Goal: Consume media (video, audio)

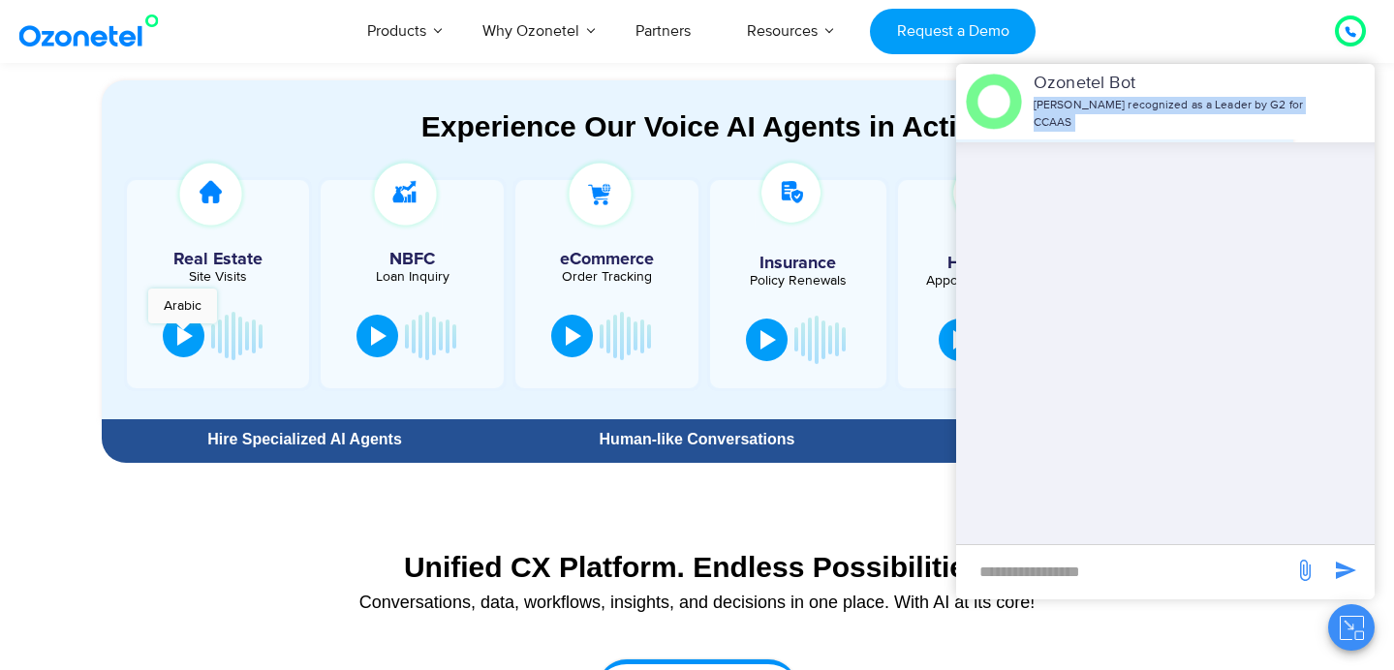
scroll to position [2263, 0]
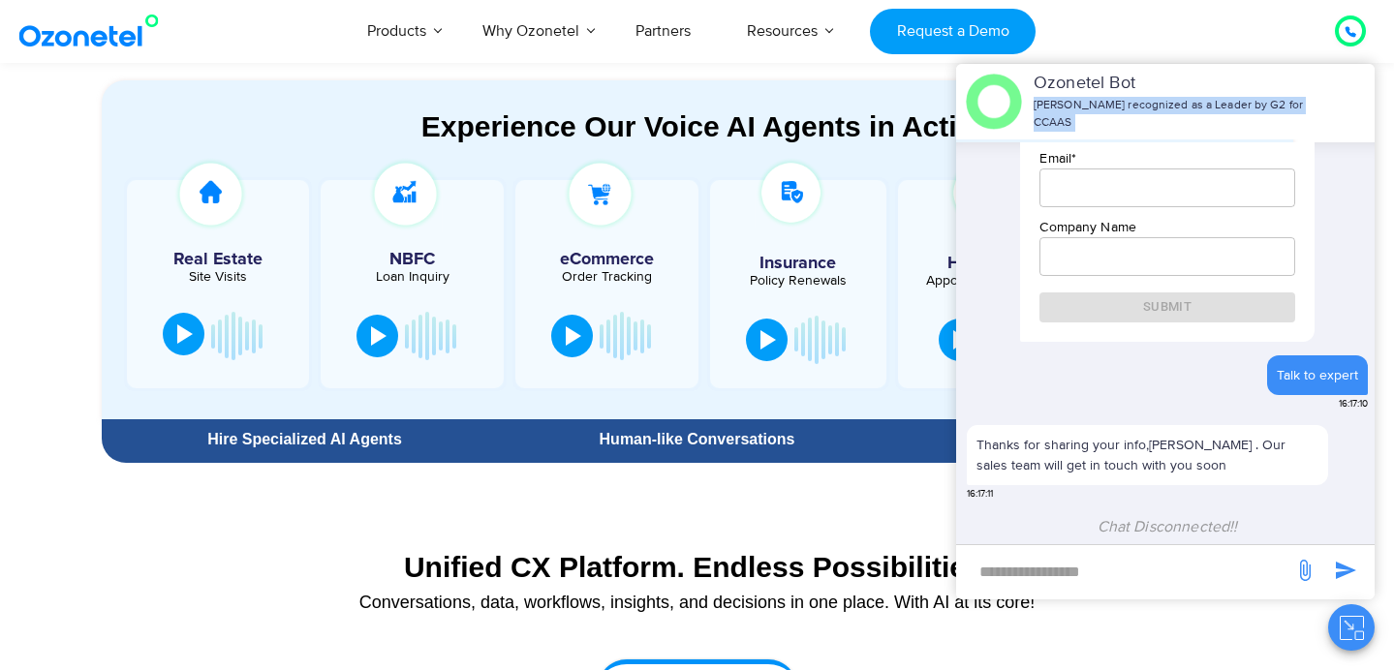
click at [184, 333] on div at bounding box center [185, 334] width 16 height 19
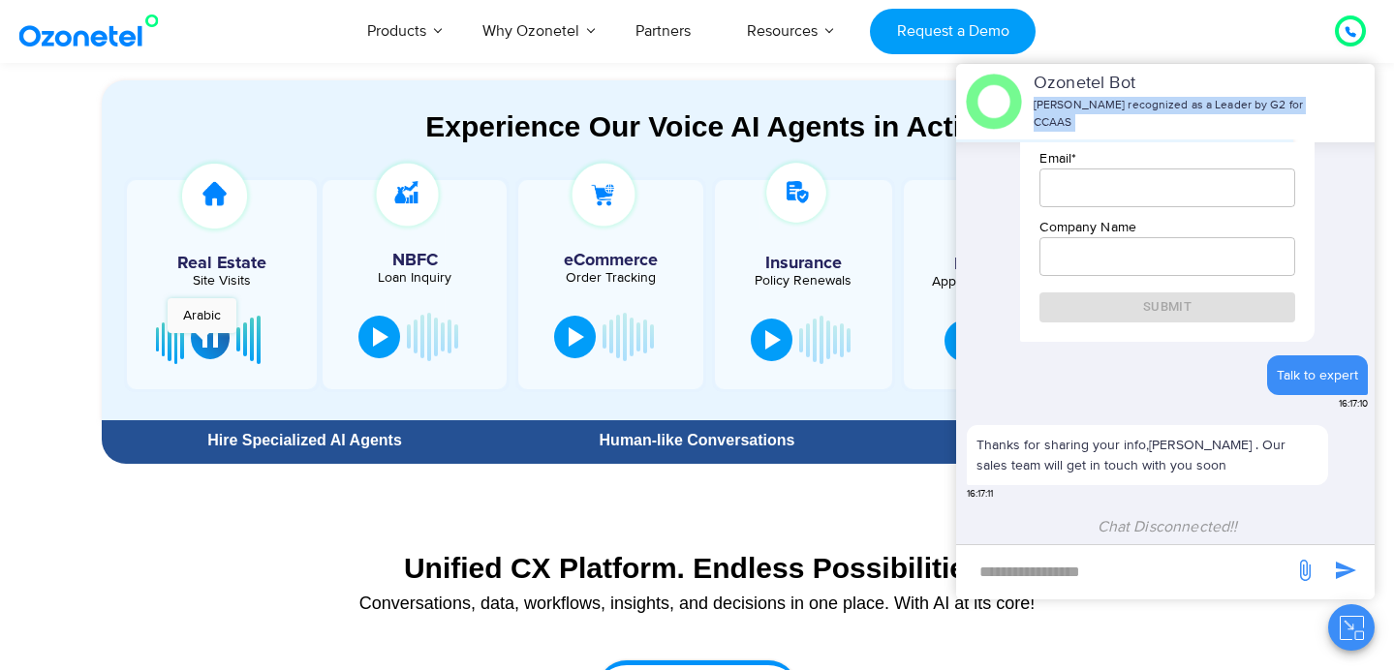
click at [202, 343] on div at bounding box center [210, 337] width 16 height 19
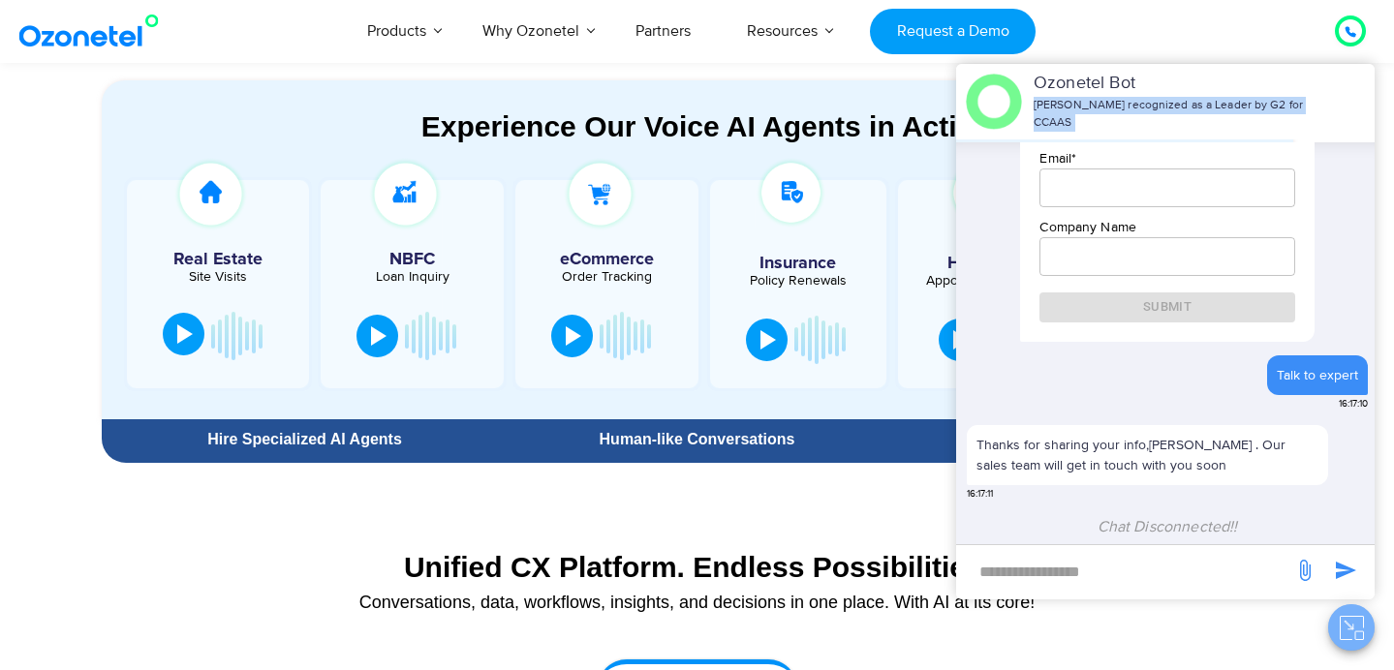
click at [1349, 627] on icon "Close chat" at bounding box center [1352, 628] width 24 height 24
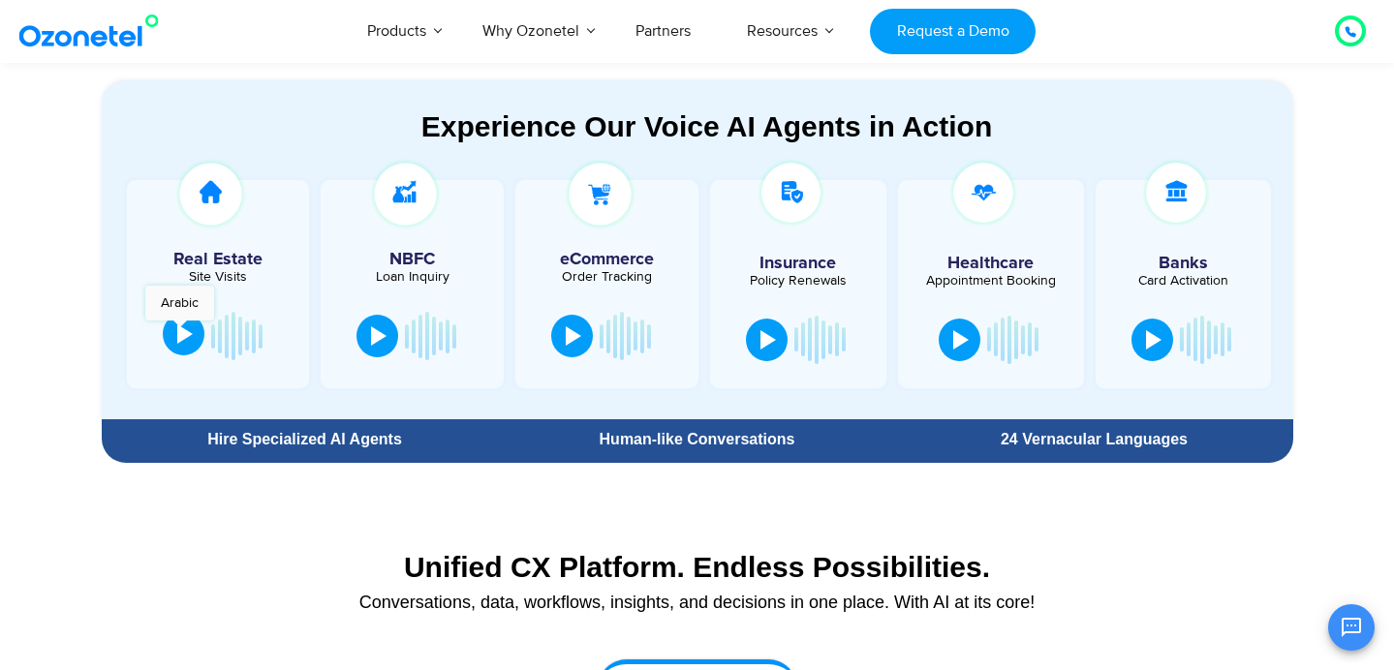
click at [179, 330] on div at bounding box center [185, 334] width 16 height 19
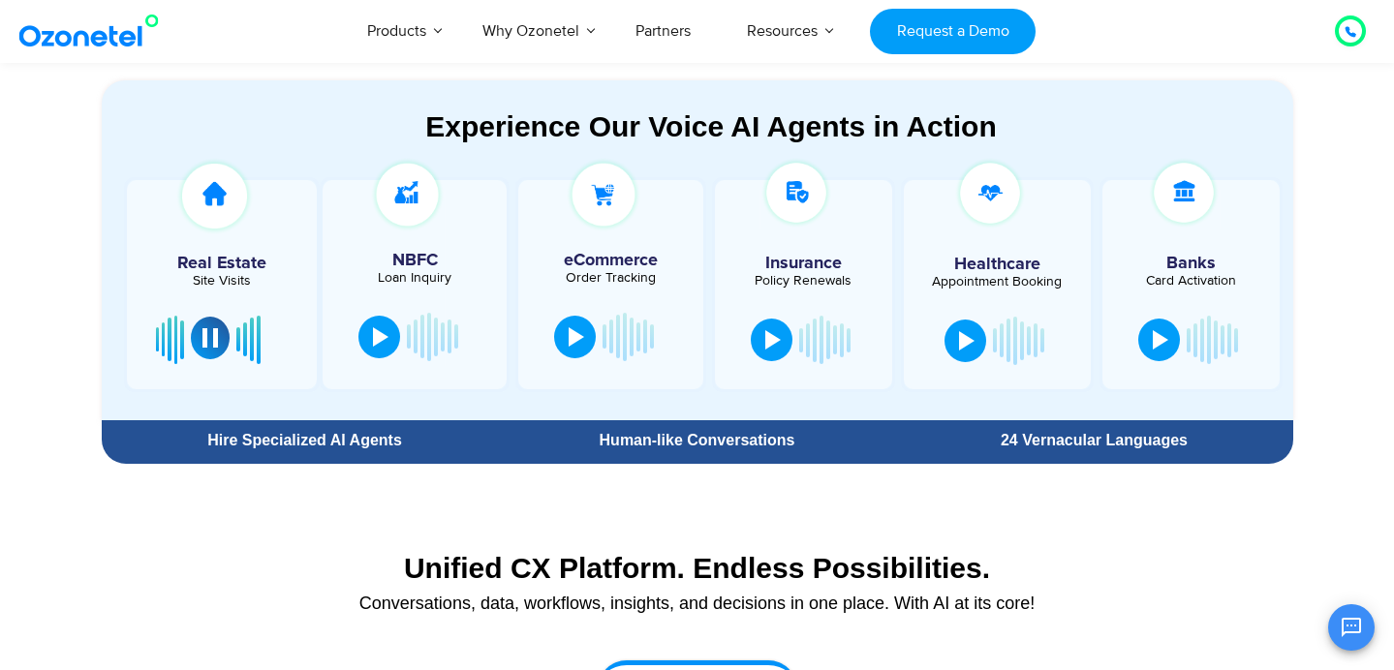
click at [217, 337] on button at bounding box center [210, 338] width 39 height 43
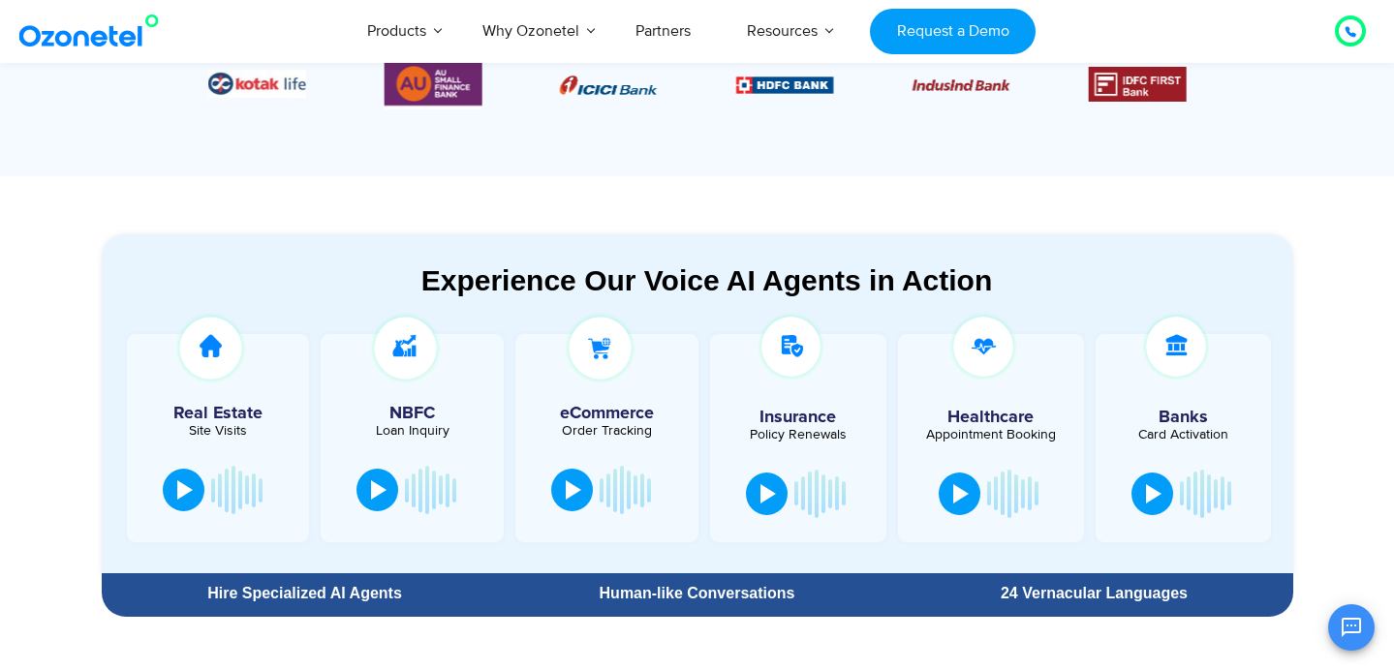
scroll to position [914, 0]
